Goal: Contribute content: Add original content to the website for others to see

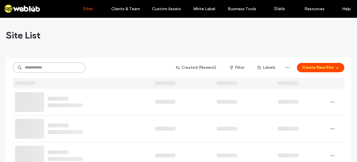
click at [55, 65] on input at bounding box center [49, 67] width 73 height 10
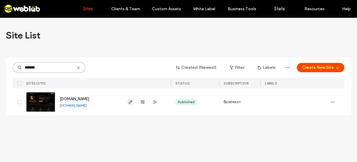
type input "*******"
click at [130, 103] on icon "button" at bounding box center [130, 101] width 5 height 5
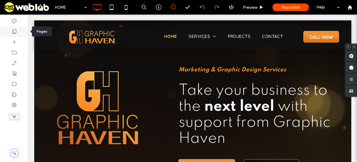
click at [14, 31] on icon at bounding box center [14, 31] width 6 height 6
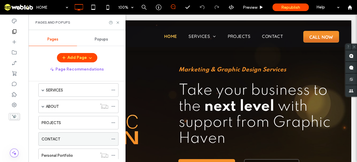
scroll to position [23, 0]
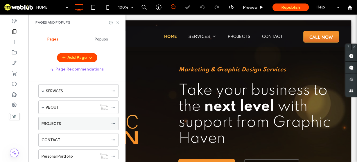
click at [60, 119] on label "PROJECTS" at bounding box center [51, 123] width 19 height 10
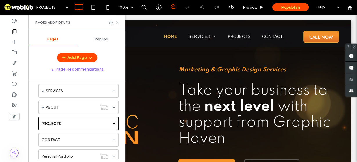
click at [117, 23] on icon at bounding box center [118, 22] width 4 height 4
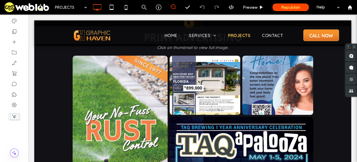
scroll to position [252, 0]
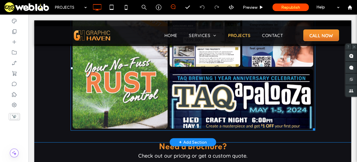
click at [238, 107] on link at bounding box center [241, 98] width 152 height 63
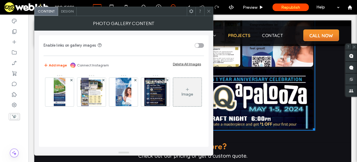
click at [207, 14] on span at bounding box center [209, 11] width 4 height 9
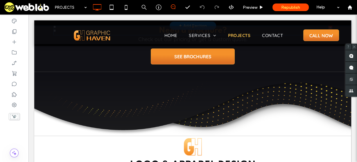
scroll to position [461, 0]
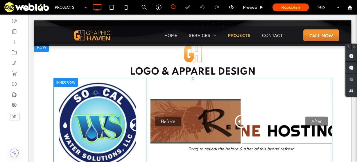
drag, startPoint x: 97, startPoint y: 123, endPoint x: 158, endPoint y: 123, distance: 61.3
click at [152, 125] on div "Before After Drag to reveal the before & after of this brand refresh Click To P…" at bounding box center [192, 131] width 279 height 107
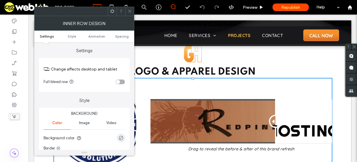
drag, startPoint x: 237, startPoint y: 118, endPoint x: 274, endPoint y: 129, distance: 38.8
click at [274, 128] on div at bounding box center [275, 121] width 13 height 13
click at [129, 11] on icon at bounding box center [130, 11] width 4 height 4
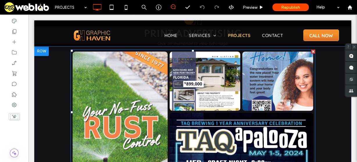
scroll to position [209, 0]
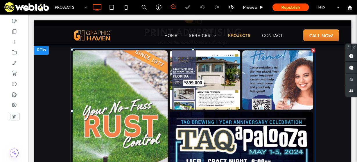
click at [126, 109] on link at bounding box center [120, 111] width 101 height 128
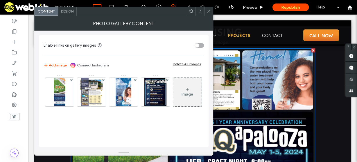
click at [182, 96] on div "Image" at bounding box center [188, 94] width 12 height 5
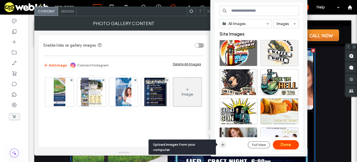
click at [225, 143] on icon "button" at bounding box center [223, 144] width 5 height 5
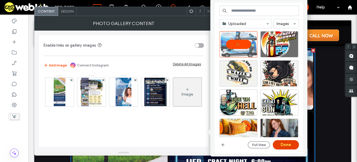
click at [291, 146] on button "Done" at bounding box center [286, 144] width 26 height 9
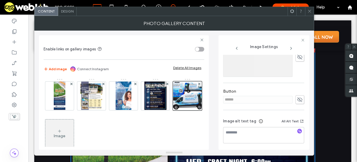
scroll to position [154, 0]
click at [242, 132] on textarea at bounding box center [263, 134] width 81 height 16
type textarea "**********"
click at [288, 24] on div "Photo Gallery Content" at bounding box center [174, 23] width 280 height 15
click at [308, 8] on span at bounding box center [310, 11] width 4 height 9
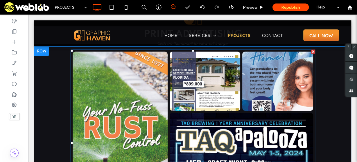
scroll to position [209, 0]
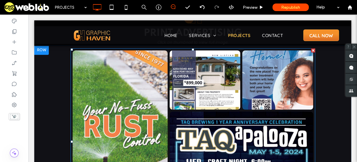
click at [126, 94] on link at bounding box center [120, 111] width 101 height 128
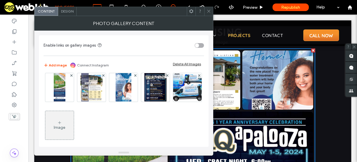
scroll to position [9, 0]
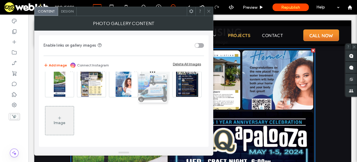
drag, startPoint x: 57, startPoint y: 119, endPoint x: 154, endPoint y: 84, distance: 103.3
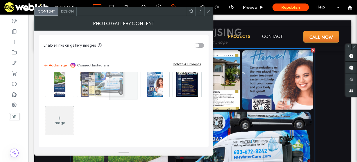
drag, startPoint x: 157, startPoint y: 83, endPoint x: 107, endPoint y: 84, distance: 50.6
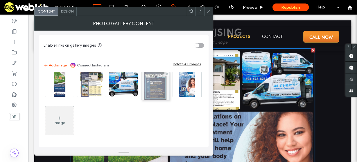
drag, startPoint x: 62, startPoint y: 121, endPoint x: 157, endPoint y: 86, distance: 100.6
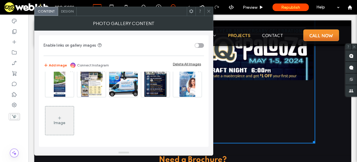
scroll to position [302, 0]
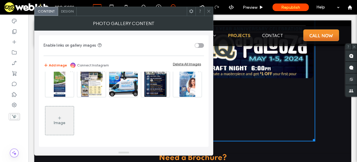
click at [207, 14] on span at bounding box center [209, 11] width 4 height 9
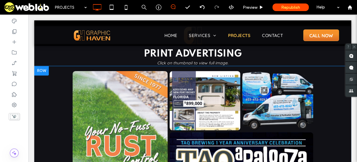
scroll to position [186, 0]
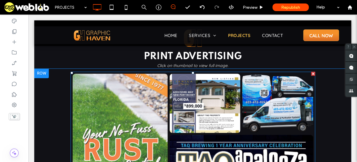
click at [110, 104] on link at bounding box center [120, 134] width 101 height 128
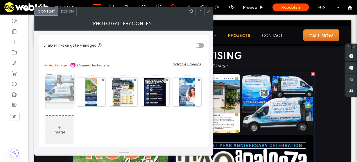
drag, startPoint x: 128, startPoint y: 96, endPoint x: 62, endPoint y: 91, distance: 65.5
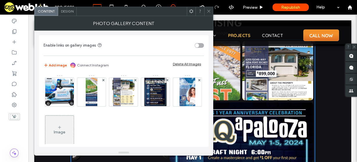
scroll to position [256, 0]
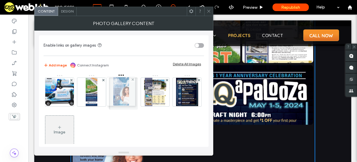
drag, startPoint x: 57, startPoint y: 130, endPoint x: 119, endPoint y: 90, distance: 73.4
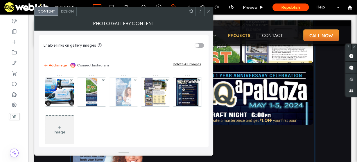
scroll to position [273, 0]
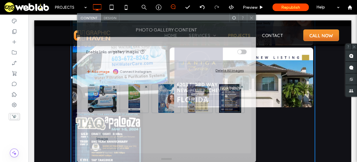
drag, startPoint x: 131, startPoint y: 12, endPoint x: 174, endPoint y: 75, distance: 76.4
click at [174, 75] on div "Content Design Photo Gallery Content Enable links on gallery images Add image C…" at bounding box center [166, 87] width 179 height 149
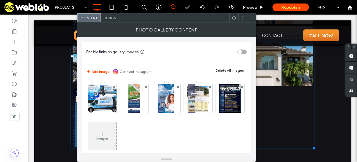
scroll to position [366, 0]
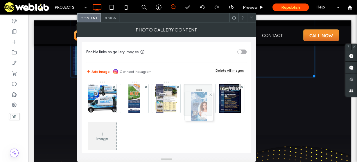
drag, startPoint x: 165, startPoint y: 96, endPoint x: 199, endPoint y: 104, distance: 35.5
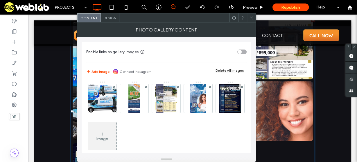
scroll to position [239, 0]
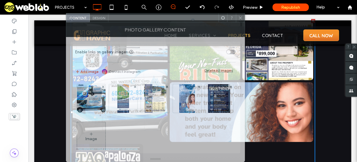
drag, startPoint x: 254, startPoint y: 35, endPoint x: 169, endPoint y: 57, distance: 88.0
click at [169, 57] on div "Content Design Photo Gallery Content Enable links on gallery images Add image C…" at bounding box center [155, 87] width 179 height 149
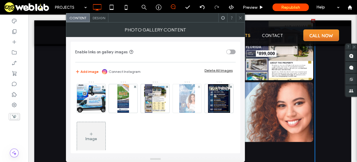
click at [184, 98] on img at bounding box center [187, 98] width 16 height 28
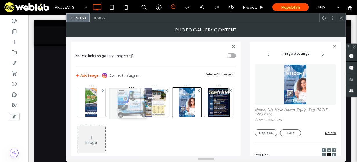
drag, startPoint x: 91, startPoint y: 100, endPoint x: 134, endPoint y: 101, distance: 43.0
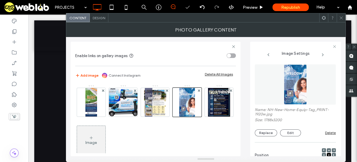
click at [341, 20] on span at bounding box center [341, 17] width 4 height 9
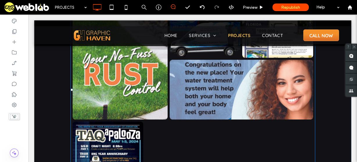
scroll to position [262, 0]
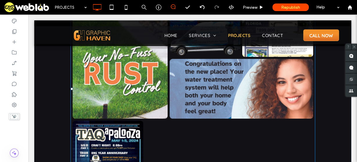
click at [139, 103] on link at bounding box center [120, 58] width 101 height 128
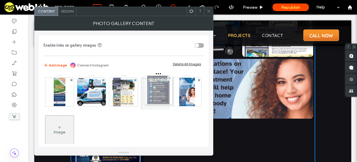
drag, startPoint x: 60, startPoint y: 132, endPoint x: 157, endPoint y: 92, distance: 105.1
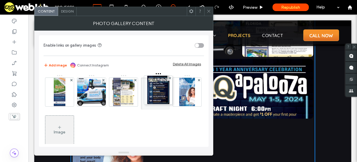
scroll to position [279, 0]
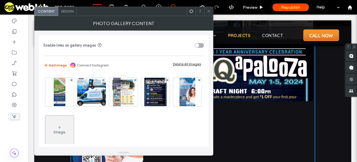
click at [207, 12] on icon at bounding box center [209, 11] width 4 height 4
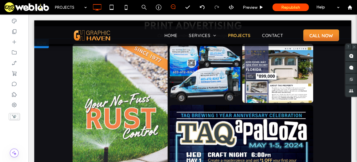
scroll to position [210, 0]
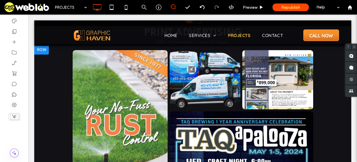
click at [54, 80] on div "Button Button Home Buyer's Checklist Button Event Poster Button Equipment Hang …" at bounding box center [193, 141] width 288 height 192
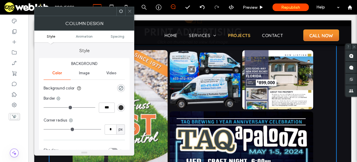
scroll to position [303, 0]
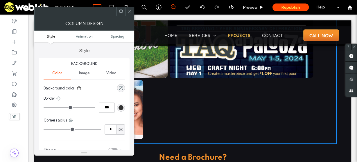
click at [129, 14] on span at bounding box center [130, 11] width 4 height 9
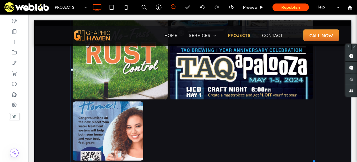
scroll to position [279, 0]
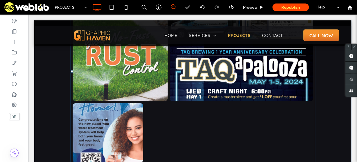
click at [99, 117] on link at bounding box center [107, 132] width 75 height 62
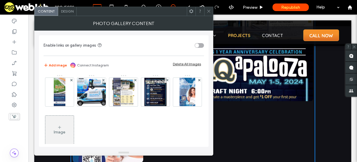
click at [208, 12] on icon at bounding box center [209, 11] width 4 height 4
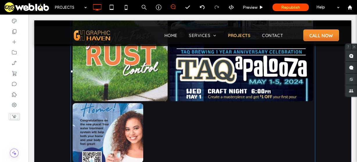
click at [165, 128] on div "Equipment Hang Tag Button" at bounding box center [145, 132] width 146 height 61
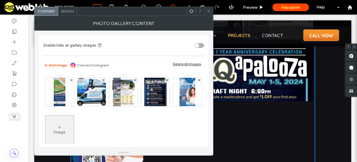
click at [65, 131] on div "Image" at bounding box center [60, 131] width 12 height 5
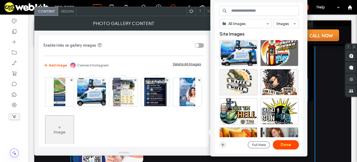
click at [224, 142] on icon "button" at bounding box center [223, 144] width 5 height 5
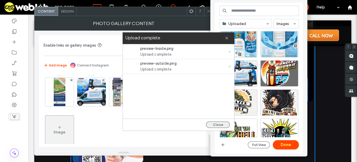
click at [217, 124] on button "Close" at bounding box center [218, 124] width 24 height 6
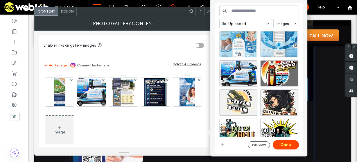
click at [233, 44] on div at bounding box center [238, 44] width 38 height 26
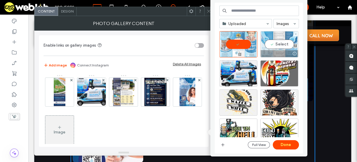
click at [276, 43] on div "Select" at bounding box center [279, 44] width 38 height 26
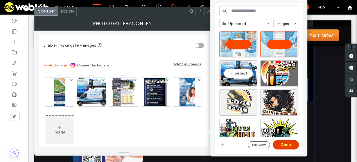
click at [288, 145] on button "Done" at bounding box center [286, 144] width 26 height 9
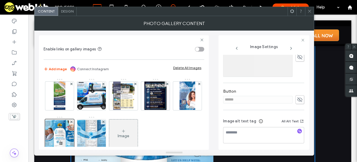
scroll to position [154, 0]
click at [243, 136] on textarea at bounding box center [263, 134] width 81 height 16
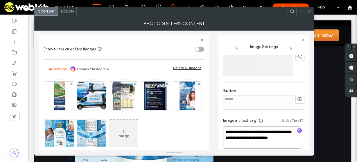
type textarea "**********"
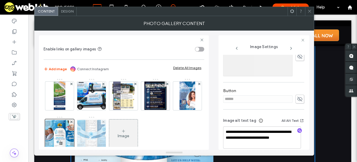
click at [110, 135] on img at bounding box center [91, 133] width 36 height 28
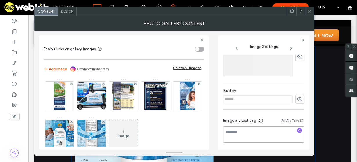
click at [245, 133] on textarea at bounding box center [263, 134] width 81 height 16
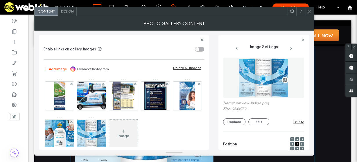
scroll to position [0, 0]
type textarea "**********"
click at [308, 10] on icon at bounding box center [310, 11] width 4 height 4
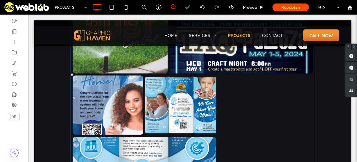
scroll to position [310, 0]
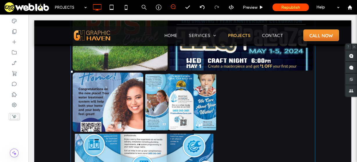
click at [118, 117] on link at bounding box center [107, 102] width 75 height 62
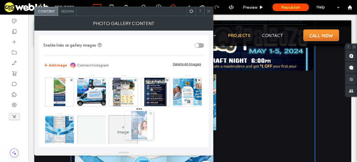
drag, startPoint x: 53, startPoint y: 131, endPoint x: 132, endPoint y: 127, distance: 78.3
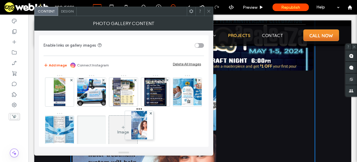
scroll to position [333, 0]
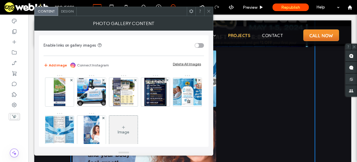
click at [210, 11] on icon at bounding box center [209, 11] width 4 height 4
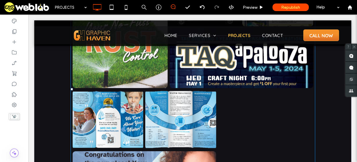
scroll to position [287, 0]
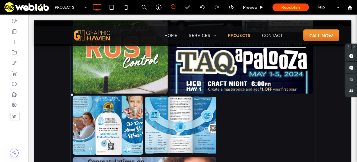
click at [121, 133] on link at bounding box center [107, 125] width 75 height 62
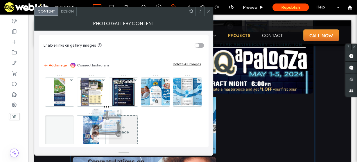
drag, startPoint x: 98, startPoint y: 97, endPoint x: 112, endPoint y: 128, distance: 34.0
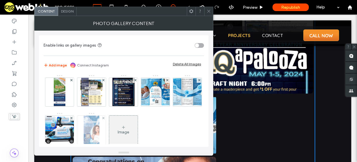
scroll to position [310, 0]
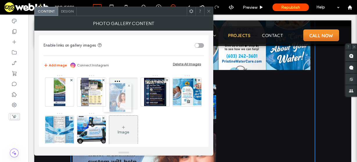
drag, startPoint x: 126, startPoint y: 129, endPoint x: 118, endPoint y: 97, distance: 32.9
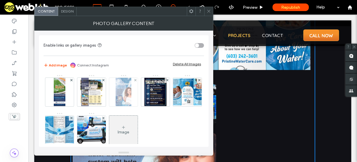
scroll to position [334, 0]
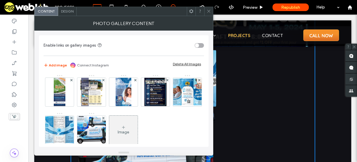
click at [207, 12] on icon at bounding box center [209, 11] width 4 height 4
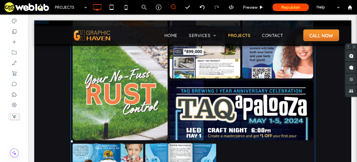
scroll to position [241, 0]
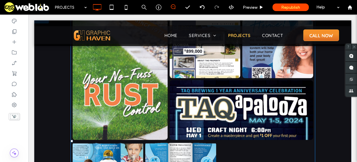
click at [137, 110] on link at bounding box center [120, 79] width 101 height 128
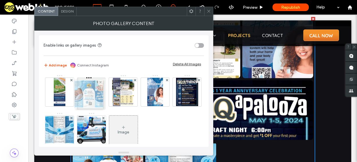
drag, startPoint x: 50, startPoint y: 134, endPoint x: 78, endPoint y: 99, distance: 45.1
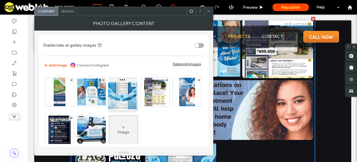
drag, startPoint x: 88, startPoint y: 128, endPoint x: 118, endPoint y: 95, distance: 44.8
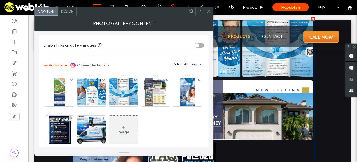
click at [209, 12] on icon at bounding box center [209, 11] width 4 height 4
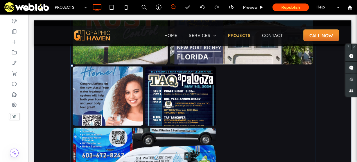
scroll to position [334, 0]
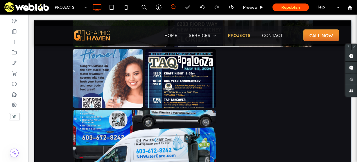
click at [144, 110] on link at bounding box center [144, 139] width 152 height 63
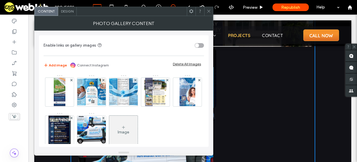
click at [129, 133] on div "Image" at bounding box center [124, 131] width 12 height 5
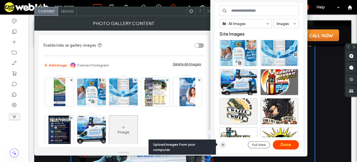
click at [225, 143] on icon "button" at bounding box center [223, 144] width 5 height 5
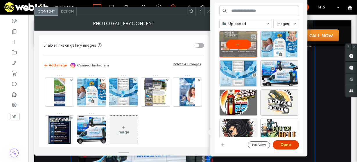
click at [291, 142] on button "Done" at bounding box center [286, 144] width 26 height 9
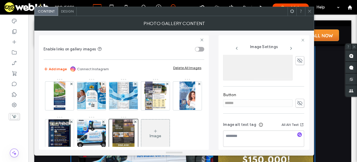
scroll to position [154, 0]
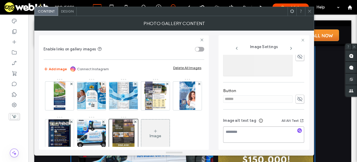
click at [252, 127] on textarea at bounding box center [263, 134] width 81 height 16
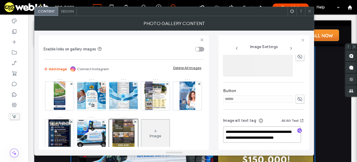
scroll to position [0, 0]
type textarea "**********"
click at [309, 11] on icon at bounding box center [310, 11] width 4 height 4
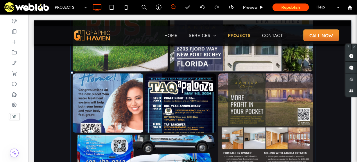
scroll to position [310, 0]
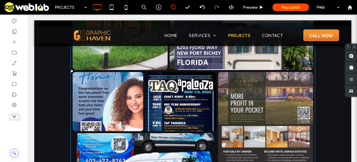
click at [98, 113] on link at bounding box center [107, 101] width 75 height 62
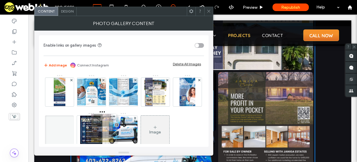
drag, startPoint x: 152, startPoint y: 126, endPoint x: 95, endPoint y: 125, distance: 56.7
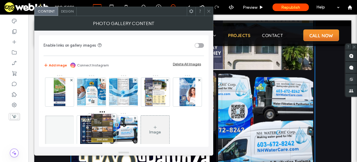
scroll to position [334, 0]
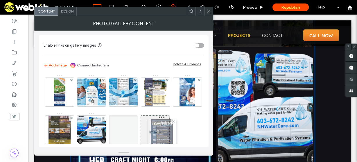
drag, startPoint x: 117, startPoint y: 128, endPoint x: 165, endPoint y: 134, distance: 47.7
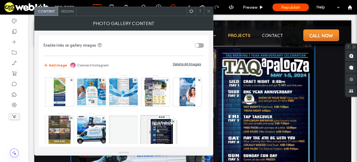
scroll to position [358, 0]
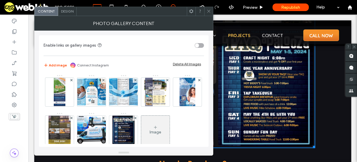
click at [205, 11] on div at bounding box center [208, 11] width 9 height 9
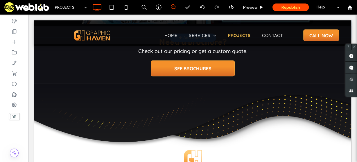
scroll to position [433, 0]
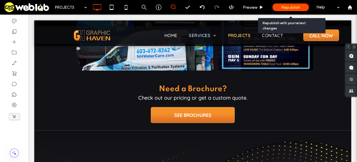
click at [279, 7] on div "Republish" at bounding box center [291, 7] width 36 height 8
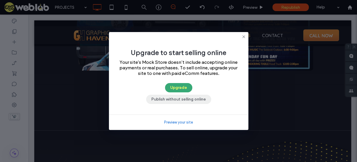
click at [184, 101] on button "Publish without selling online" at bounding box center [178, 98] width 65 height 9
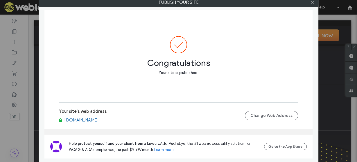
click at [311, 3] on icon at bounding box center [312, 2] width 4 height 4
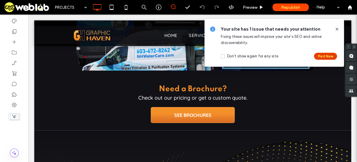
click at [325, 58] on button "Fix it Now" at bounding box center [325, 56] width 23 height 7
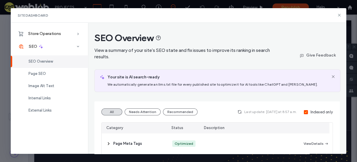
scroll to position [47, 0]
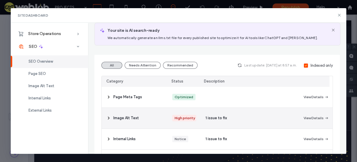
click at [110, 117] on icon at bounding box center [108, 117] width 5 height 5
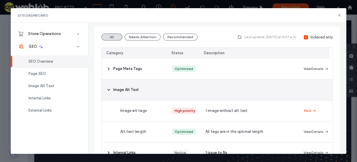
scroll to position [93, 0]
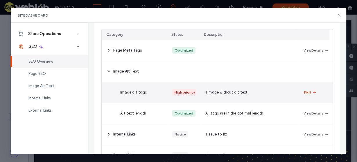
click at [304, 92] on button "Fix It" at bounding box center [310, 92] width 12 height 7
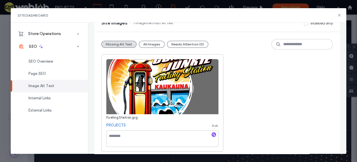
scroll to position [66, 0]
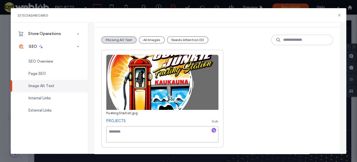
click at [152, 132] on textarea at bounding box center [162, 134] width 112 height 16
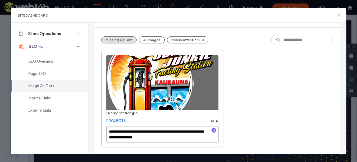
type textarea "**********"
click at [257, 105] on div "**********" at bounding box center [217, 98] width 232 height 97
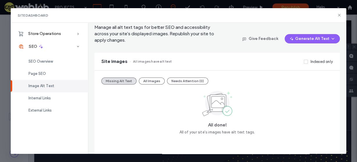
scroll to position [23, 0]
click at [340, 15] on icon at bounding box center [339, 15] width 5 height 5
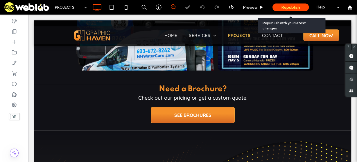
click at [296, 8] on span "Republish" at bounding box center [290, 7] width 19 height 5
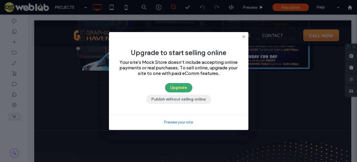
click at [190, 101] on button "Publish without selling online" at bounding box center [178, 98] width 65 height 9
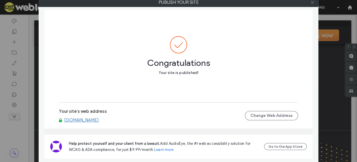
click at [313, 2] on icon at bounding box center [312, 2] width 4 height 4
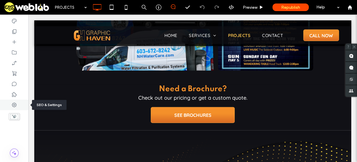
click at [12, 105] on use at bounding box center [14, 104] width 5 height 5
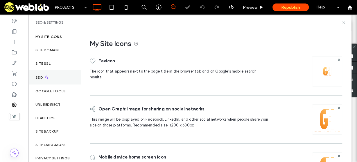
click at [44, 75] on icon at bounding box center [46, 77] width 5 height 5
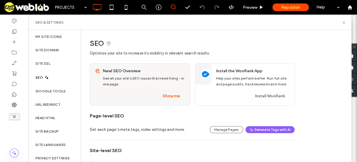
scroll to position [0, 0]
click at [181, 97] on button "Show me" at bounding box center [172, 96] width 28 height 9
